Goal: Navigation & Orientation: Understand site structure

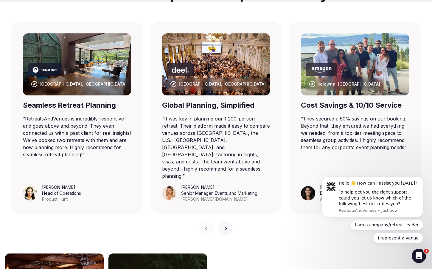
scroll to position [404, 0]
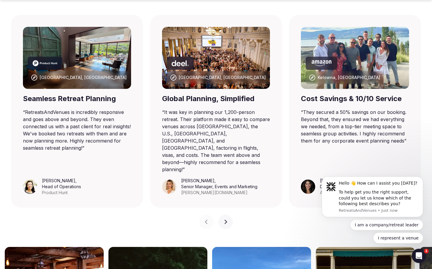
click at [228, 220] on icon "button" at bounding box center [225, 222] width 5 height 5
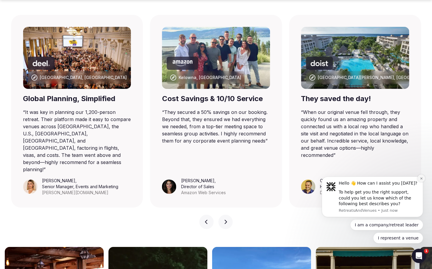
click at [422, 177] on icon "Dismiss notification" at bounding box center [421, 178] width 3 height 3
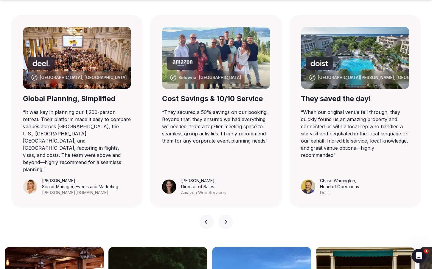
click at [226, 220] on icon "button" at bounding box center [226, 222] width 2 height 4
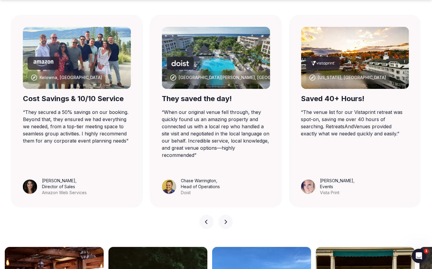
click at [226, 220] on icon "button" at bounding box center [226, 222] width 2 height 4
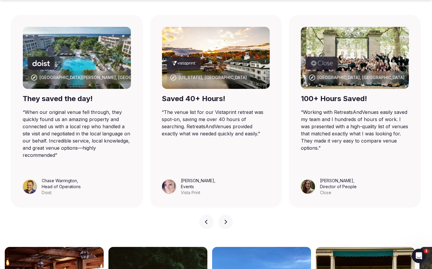
click at [226, 220] on icon "button" at bounding box center [226, 222] width 2 height 4
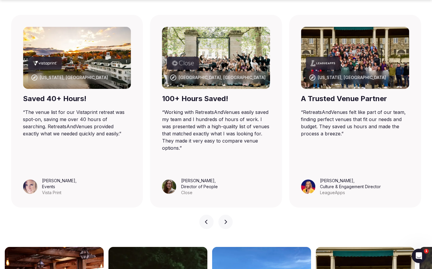
click at [226, 220] on icon "button" at bounding box center [226, 222] width 2 height 4
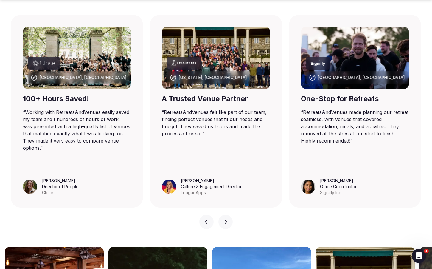
click at [226, 220] on icon "button" at bounding box center [226, 222] width 2 height 4
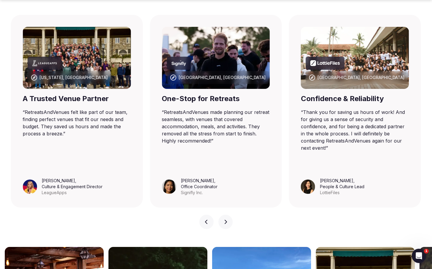
click at [226, 220] on icon "button" at bounding box center [226, 222] width 2 height 4
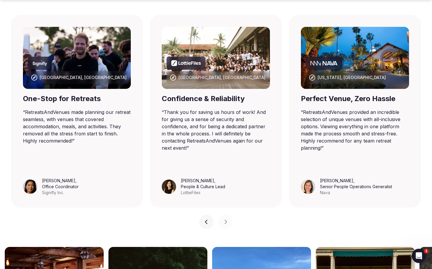
click at [208, 220] on icon "button" at bounding box center [206, 222] width 5 height 5
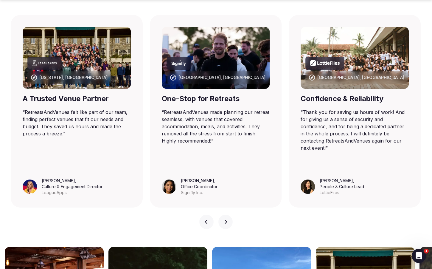
click at [208, 220] on icon "button" at bounding box center [206, 222] width 5 height 5
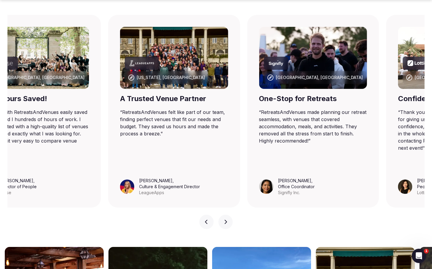
click at [208, 220] on icon "button" at bounding box center [206, 222] width 5 height 5
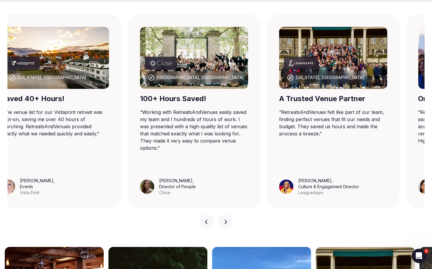
click at [208, 220] on icon "button" at bounding box center [206, 222] width 5 height 5
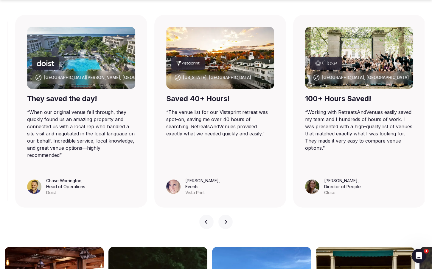
click at [208, 220] on icon "button" at bounding box center [206, 222] width 5 height 5
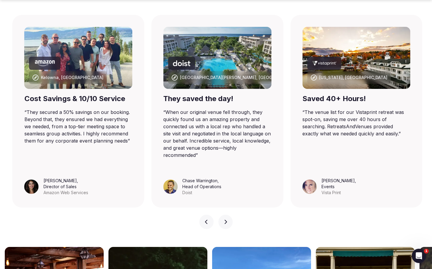
click at [208, 220] on icon "button" at bounding box center [206, 222] width 5 height 5
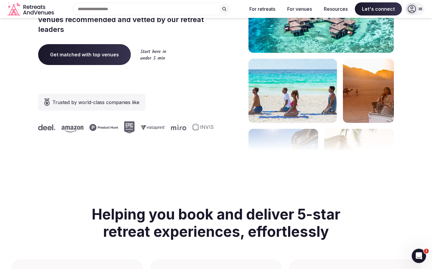
scroll to position [0, 0]
